Goal: Information Seeking & Learning: Learn about a topic

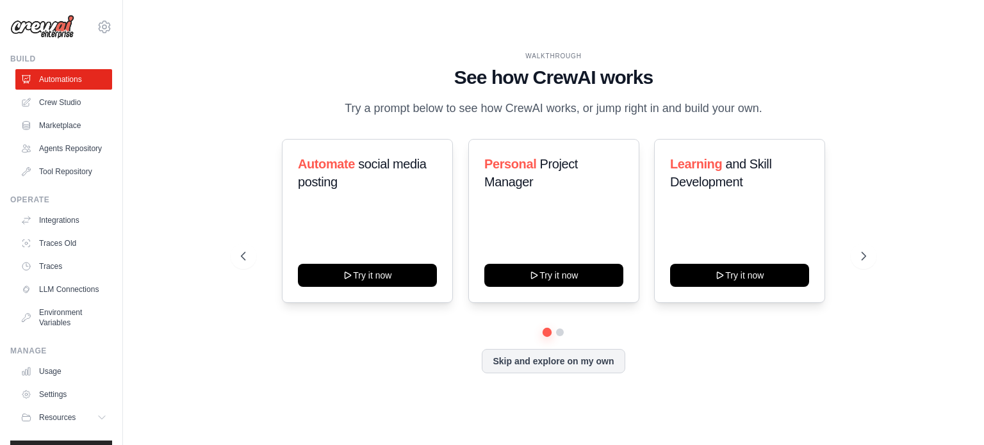
drag, startPoint x: 351, startPoint y: 97, endPoint x: 576, endPoint y: 120, distance: 226.5
click at [576, 118] on p "Try a prompt below to see how CrewAI works, or jump right in and build your own." at bounding box center [553, 108] width 430 height 19
click at [557, 109] on p "Try a prompt below to see how CrewAI works, or jump right in and build your own." at bounding box center [553, 108] width 430 height 19
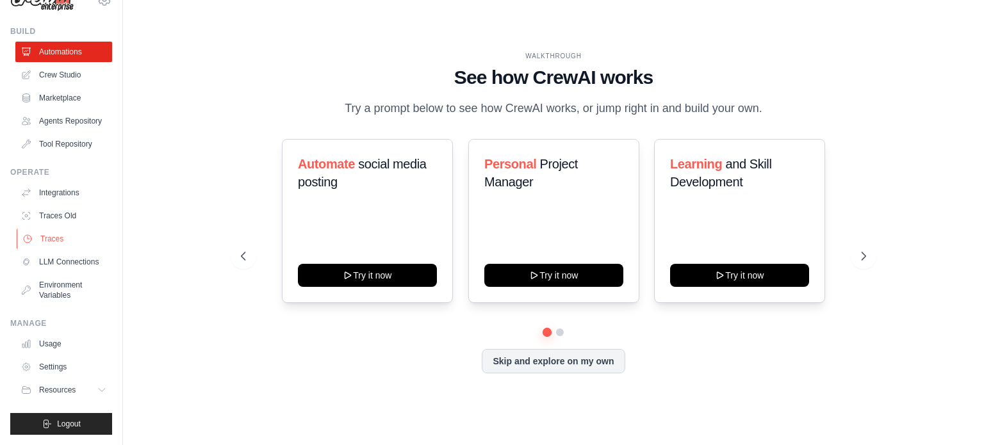
scroll to position [47, 0]
click at [85, 392] on button "Resources" at bounding box center [65, 390] width 97 height 20
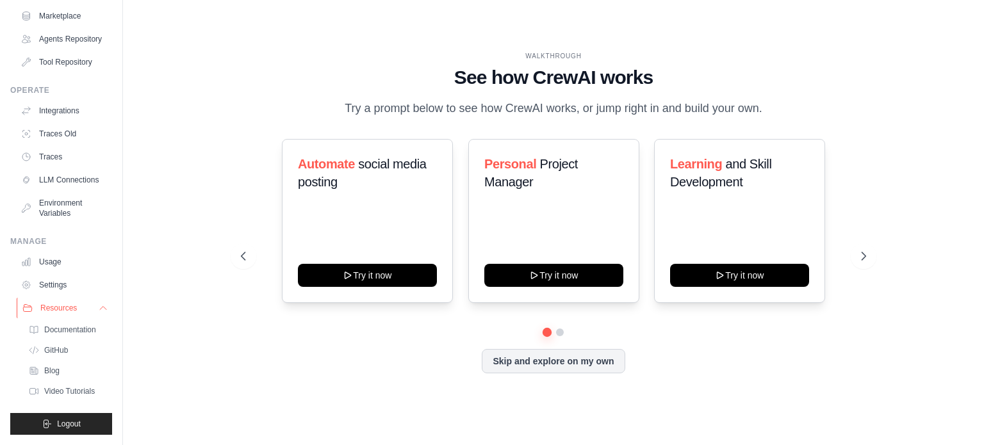
scroll to position [140, 0]
click at [86, 325] on span "Documentation" at bounding box center [71, 330] width 52 height 10
click at [70, 386] on span "Video Tutorials" at bounding box center [70, 391] width 51 height 10
